Goal: Information Seeking & Learning: Learn about a topic

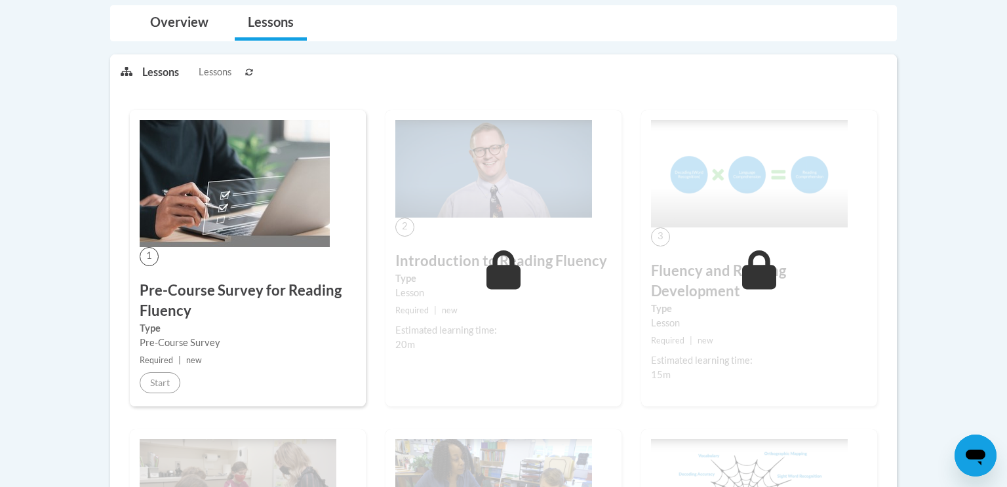
scroll to position [292, 0]
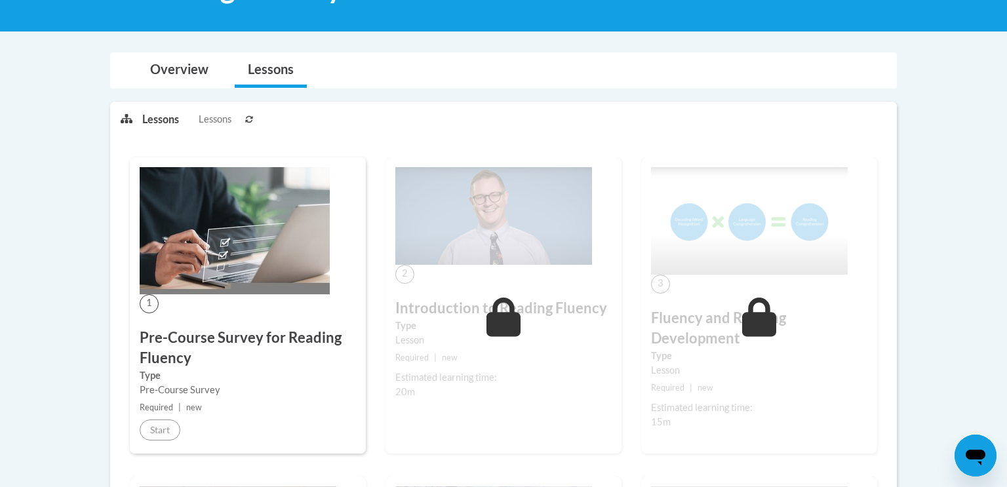
scroll to position [292, 0]
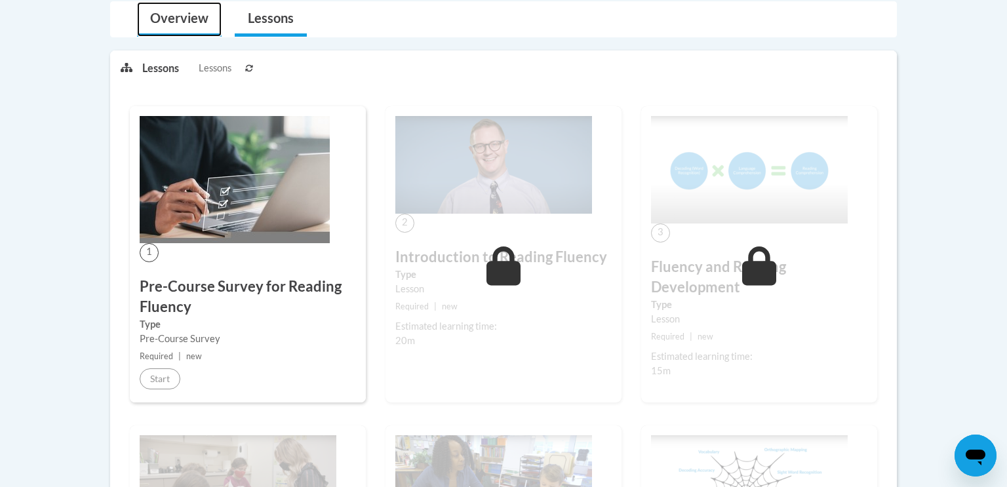
click at [160, 16] on link "Overview" at bounding box center [179, 19] width 85 height 35
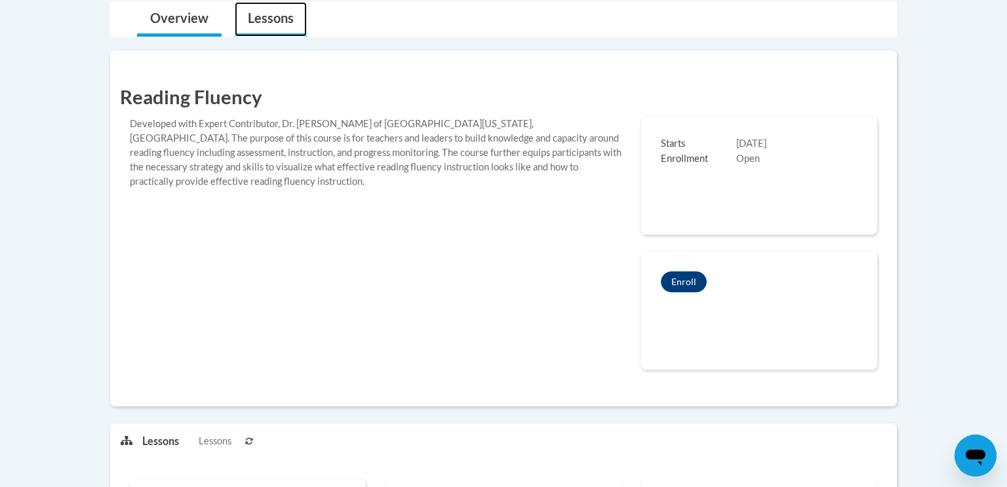
click at [267, 12] on link "Lessons" at bounding box center [271, 19] width 72 height 35
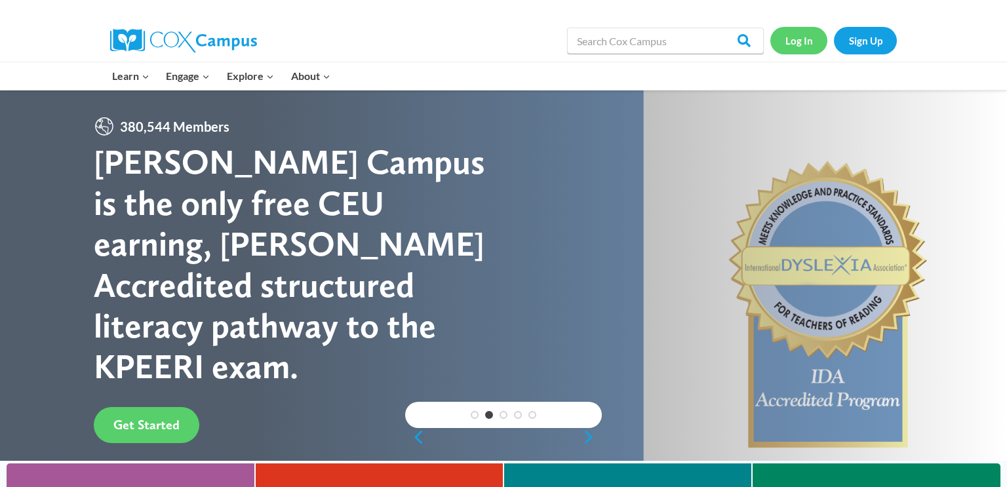
click at [808, 33] on link "Log In" at bounding box center [798, 40] width 57 height 27
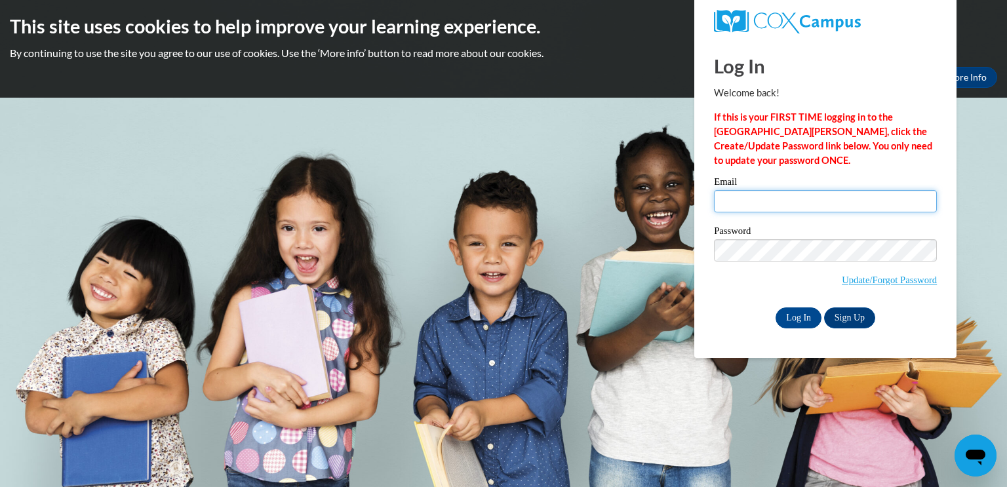
click at [744, 203] on input "Email" at bounding box center [825, 201] width 223 height 22
type input "james.todl@slingerschools.org"
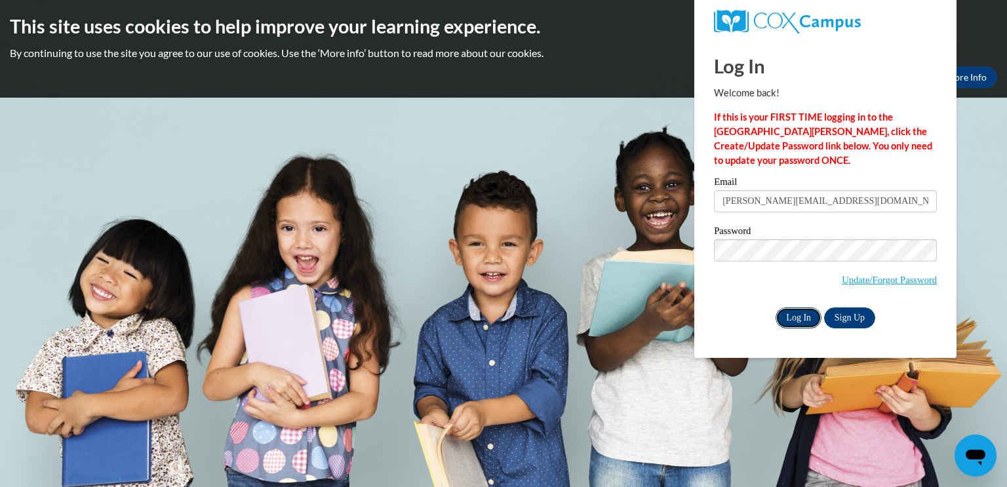
click at [806, 316] on input "Log In" at bounding box center [798, 317] width 46 height 21
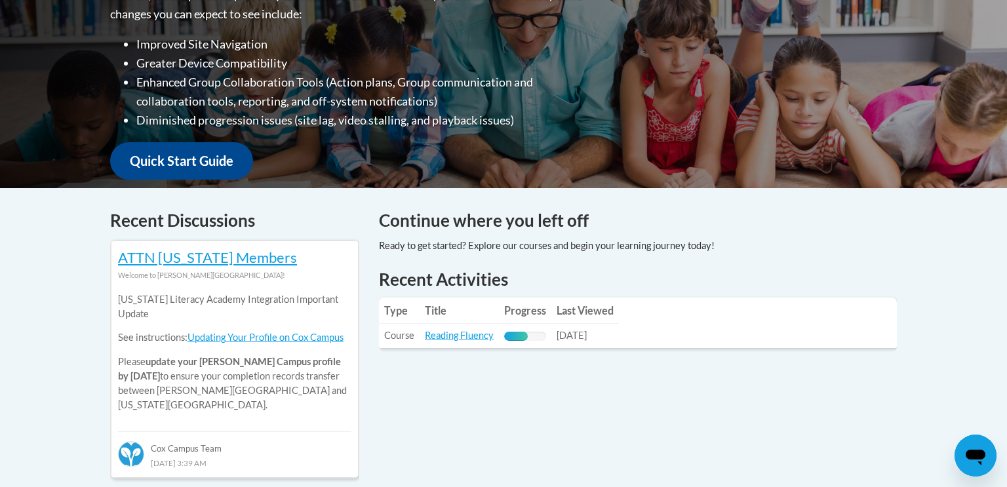
scroll to position [370, 0]
click at [806, 316] on table "Type Title Progress Last Viewed Type: Course Title: Reading Fluency Progress: 5…" at bounding box center [638, 323] width 518 height 50
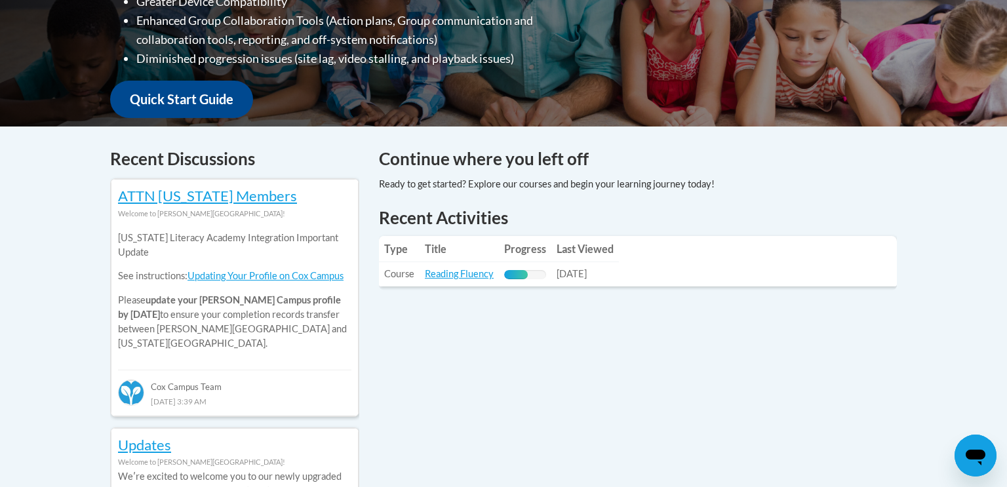
scroll to position [432, 0]
click at [448, 276] on link "Reading Fluency" at bounding box center [459, 272] width 69 height 11
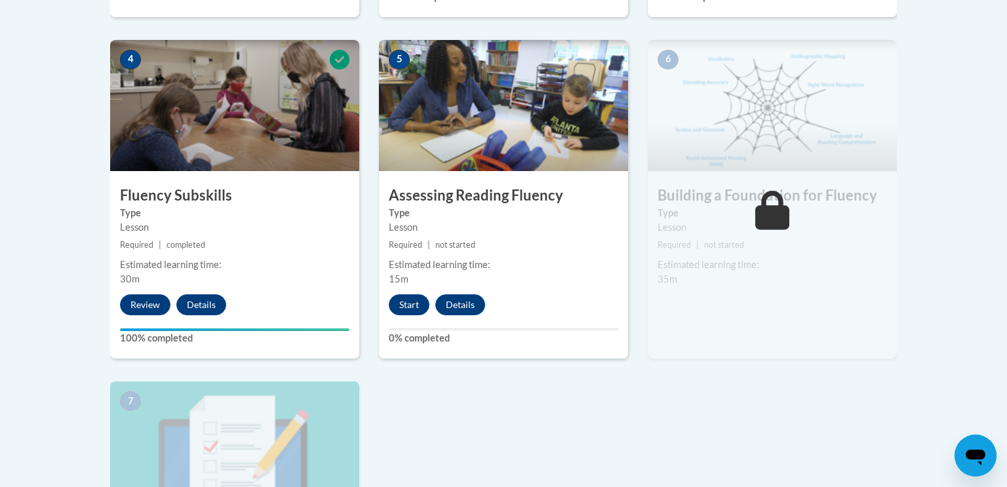
scroll to position [743, 0]
click at [413, 309] on button "Start" at bounding box center [409, 304] width 41 height 21
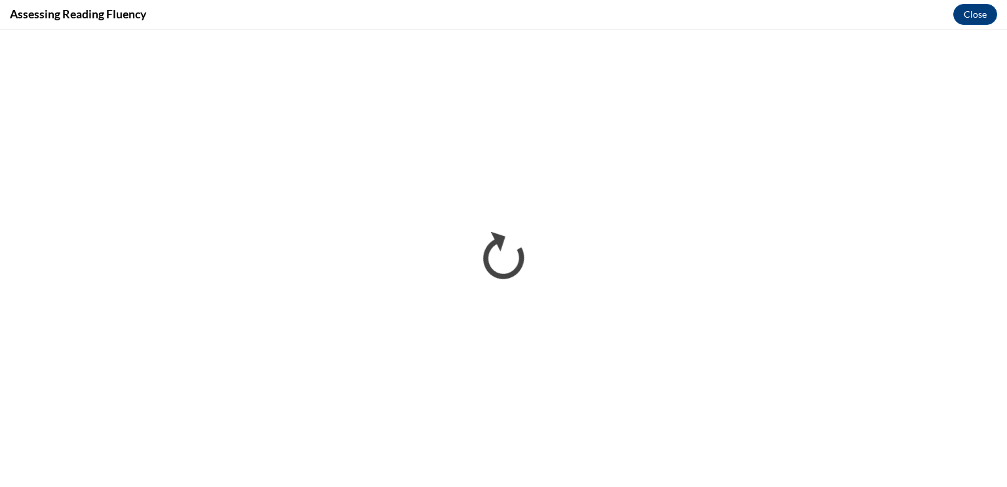
scroll to position [0, 0]
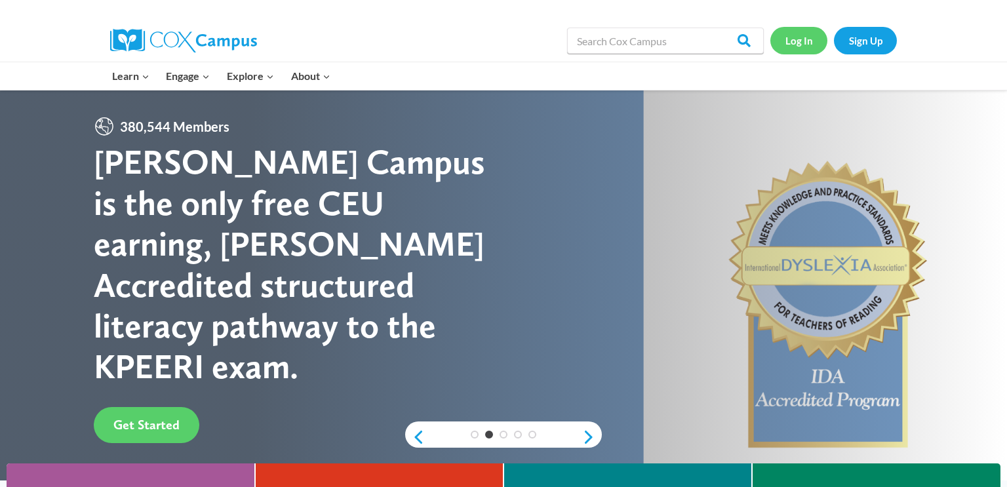
click at [796, 40] on link "Log In" at bounding box center [798, 40] width 57 height 27
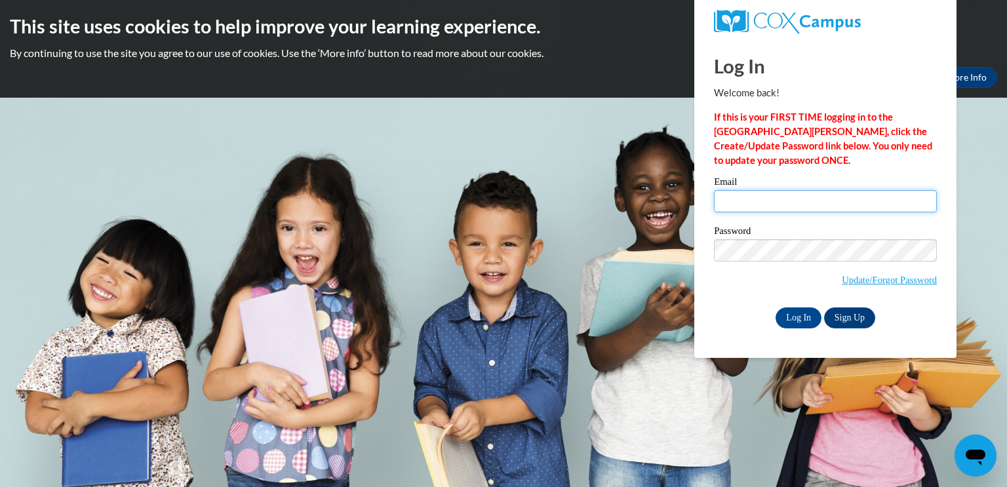
click at [745, 192] on input "Email" at bounding box center [825, 201] width 223 height 22
type input "james.todl@slingerschools.org"
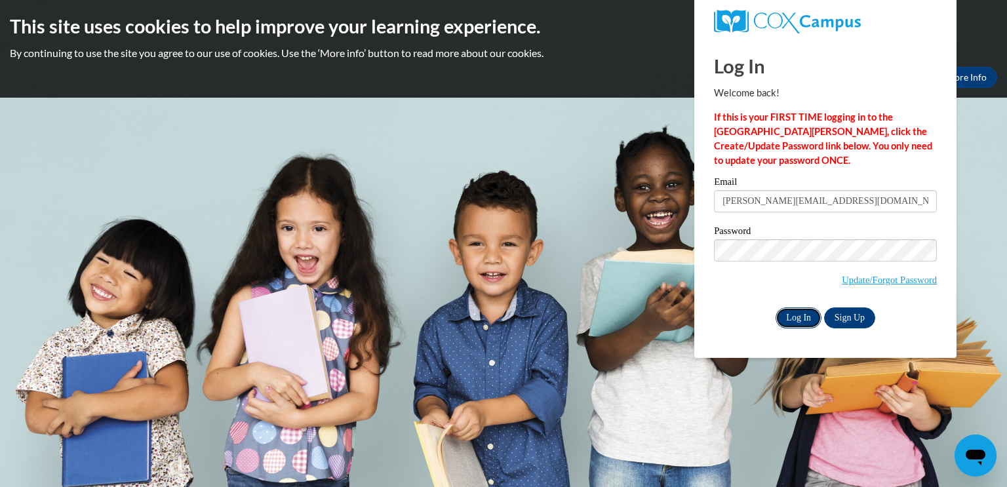
click at [792, 317] on input "Log In" at bounding box center [798, 317] width 46 height 21
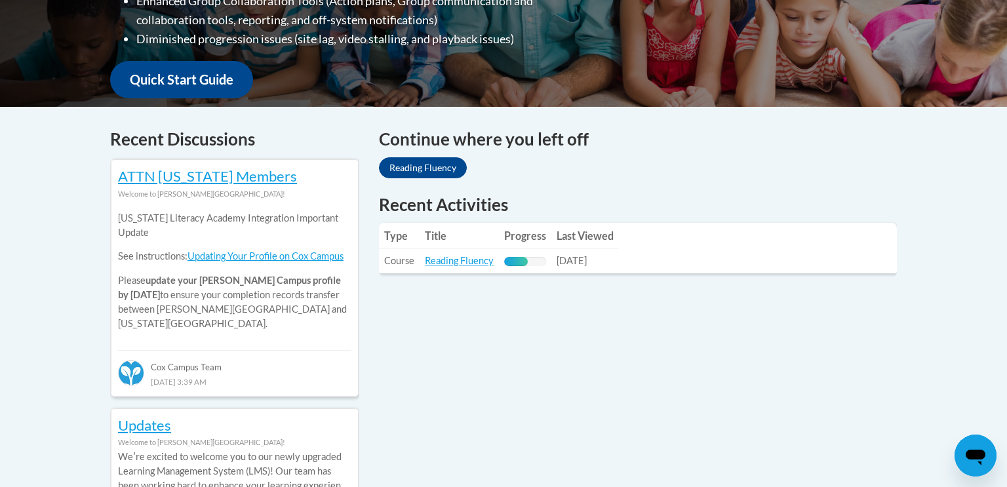
scroll to position [453, 0]
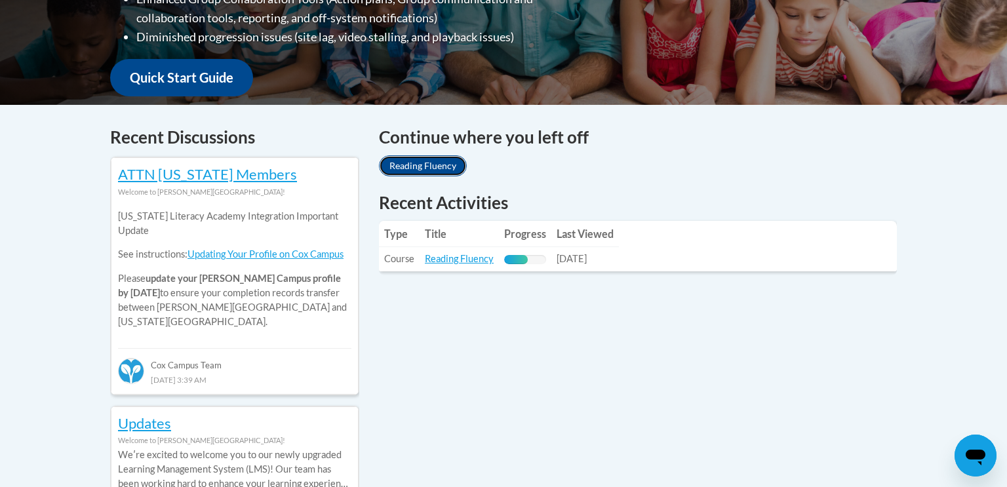
click at [435, 157] on link "Reading Fluency" at bounding box center [423, 165] width 88 height 21
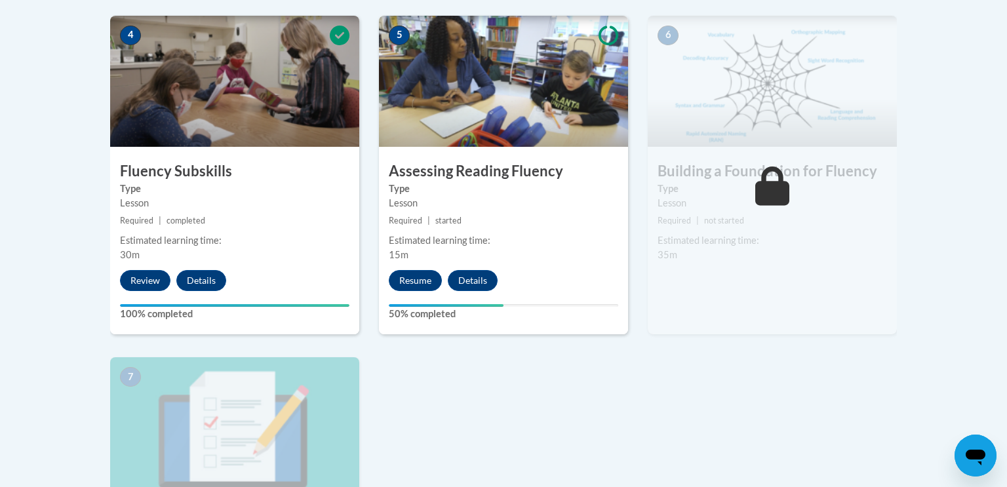
scroll to position [781, 0]
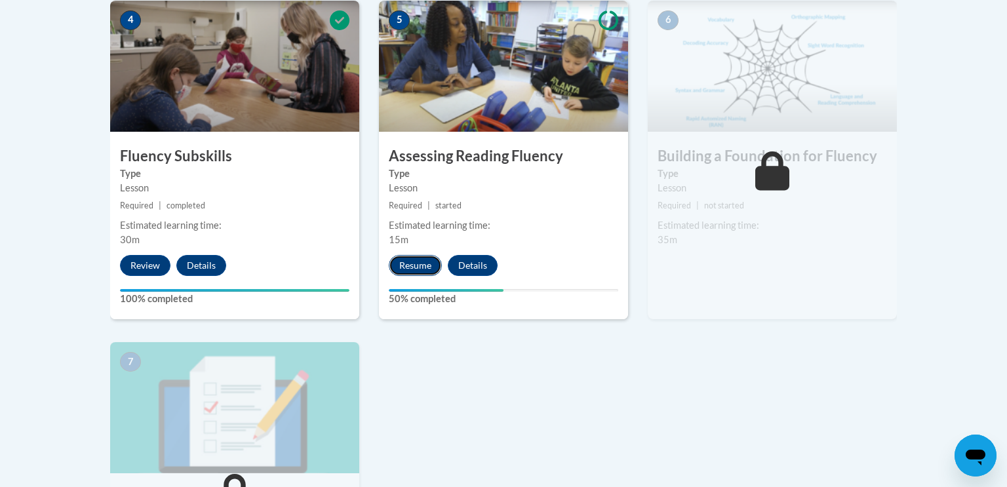
click at [425, 260] on button "Resume" at bounding box center [415, 265] width 53 height 21
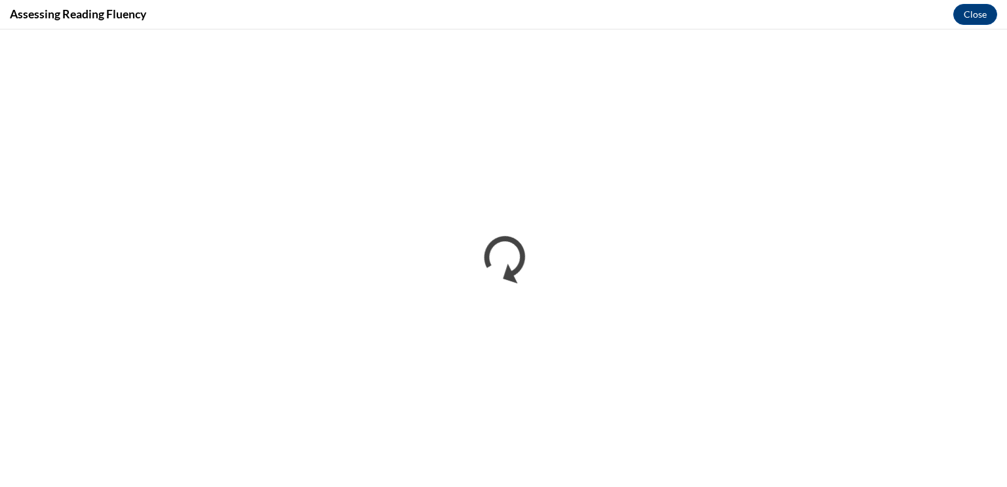
scroll to position [0, 0]
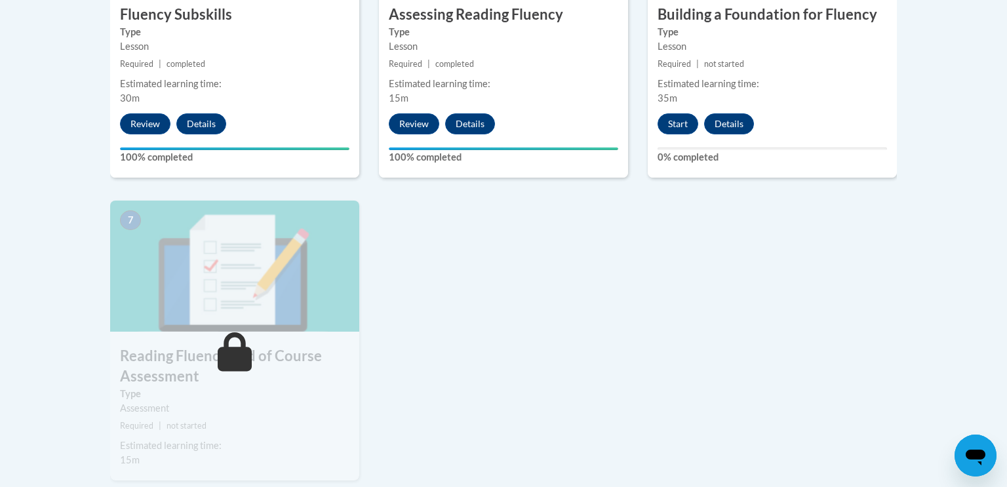
scroll to position [925, 0]
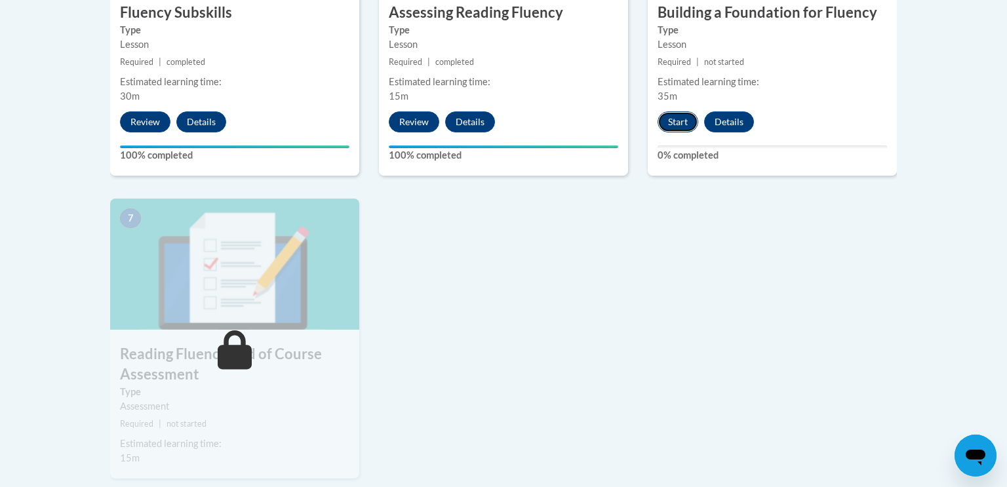
click at [678, 123] on button "Start" at bounding box center [677, 121] width 41 height 21
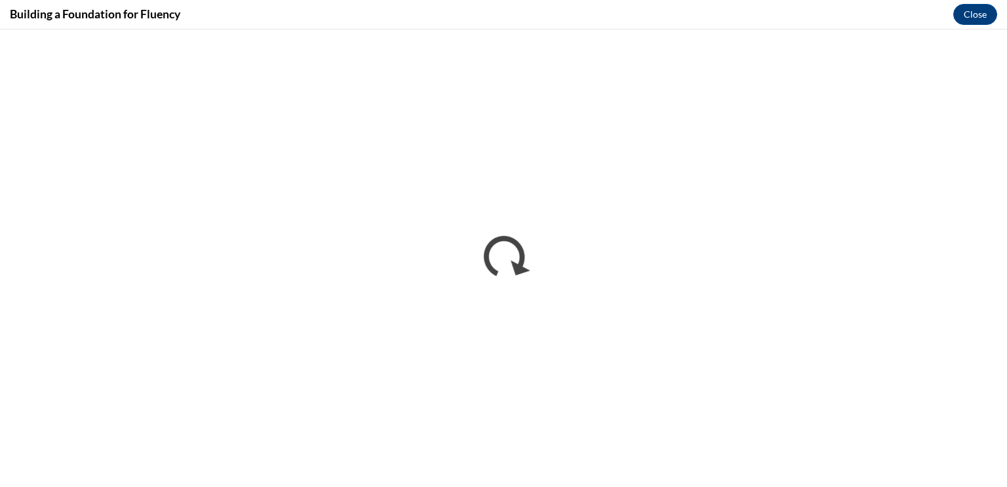
scroll to position [0, 0]
